Goal: Find contact information: Find contact information

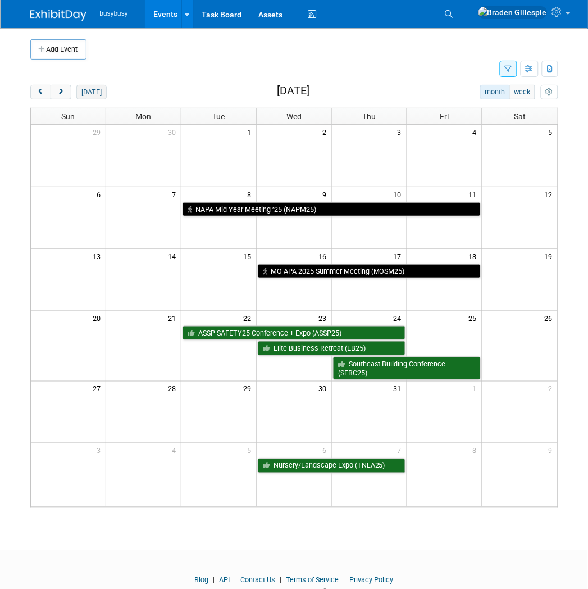
click at [87, 93] on button "[DATE]" at bounding box center [91, 92] width 30 height 15
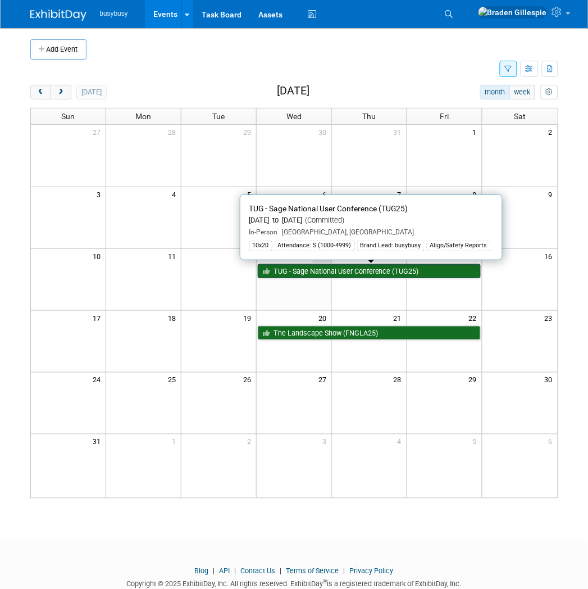
click at [332, 269] on link "TUG - Sage National User Conference (TUG25)" at bounding box center [369, 271] width 223 height 15
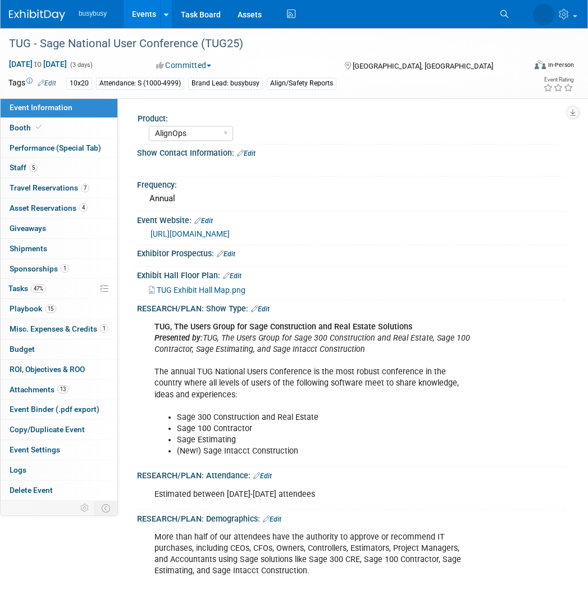
select select "AlignOps"
click at [55, 130] on link "Booth" at bounding box center [59, 128] width 117 height 20
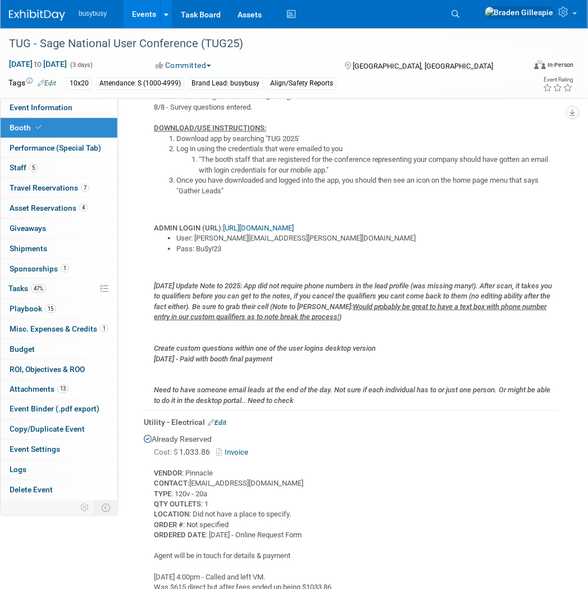
scroll to position [624, 0]
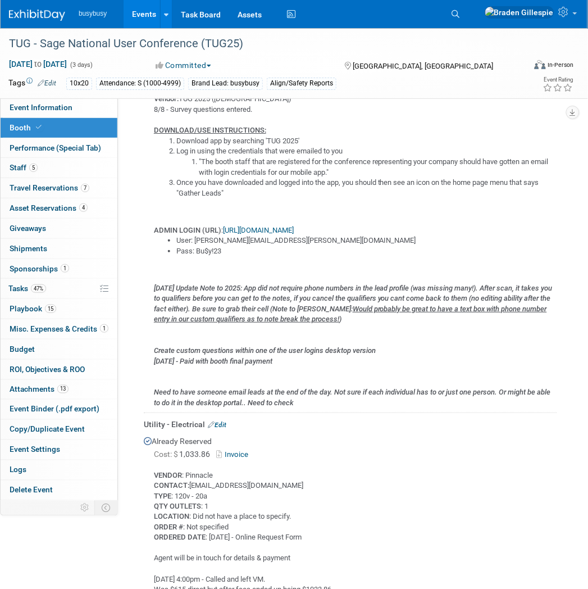
click at [269, 226] on link "https://connect-v3.jujama.com/2025-TUG-National-Users-Conference" at bounding box center [258, 230] width 71 height 8
drag, startPoint x: 280, startPoint y: 234, endPoint x: 194, endPoint y: 233, distance: 85.4
click at [194, 235] on li "User: tanner.smith@alignops.com" at bounding box center [366, 240] width 381 height 11
copy li "tanner.smith@alignops.com"
click at [20, 13] on img at bounding box center [37, 15] width 56 height 11
